Goal: Information Seeking & Learning: Find specific page/section

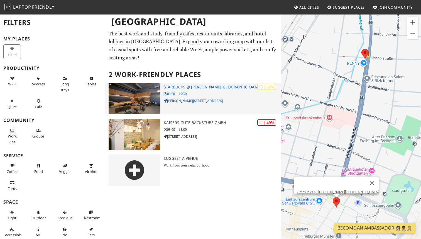
click at [146, 99] on img at bounding box center [135, 98] width 52 height 31
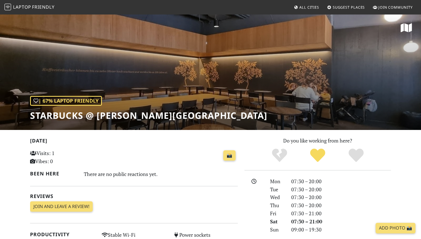
click at [179, 126] on div "| 67% Laptop Friendly Starbucks @ [PERSON_NAME][GEOGRAPHIC_DATA]" at bounding box center [210, 72] width 421 height 116
click at [179, 119] on h1 "Starbucks @ [PERSON_NAME][GEOGRAPHIC_DATA]" at bounding box center [148, 115] width 237 height 11
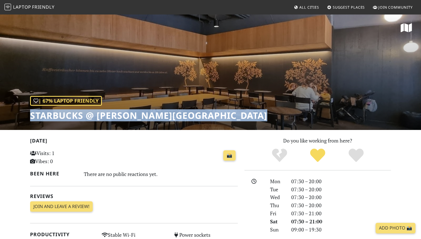
click at [179, 119] on h1 "Starbucks @ [PERSON_NAME][GEOGRAPHIC_DATA]" at bounding box center [148, 115] width 237 height 11
copy div "Starbucks @ [PERSON_NAME][GEOGRAPHIC_DATA]"
